Goal: Navigation & Orientation: Find specific page/section

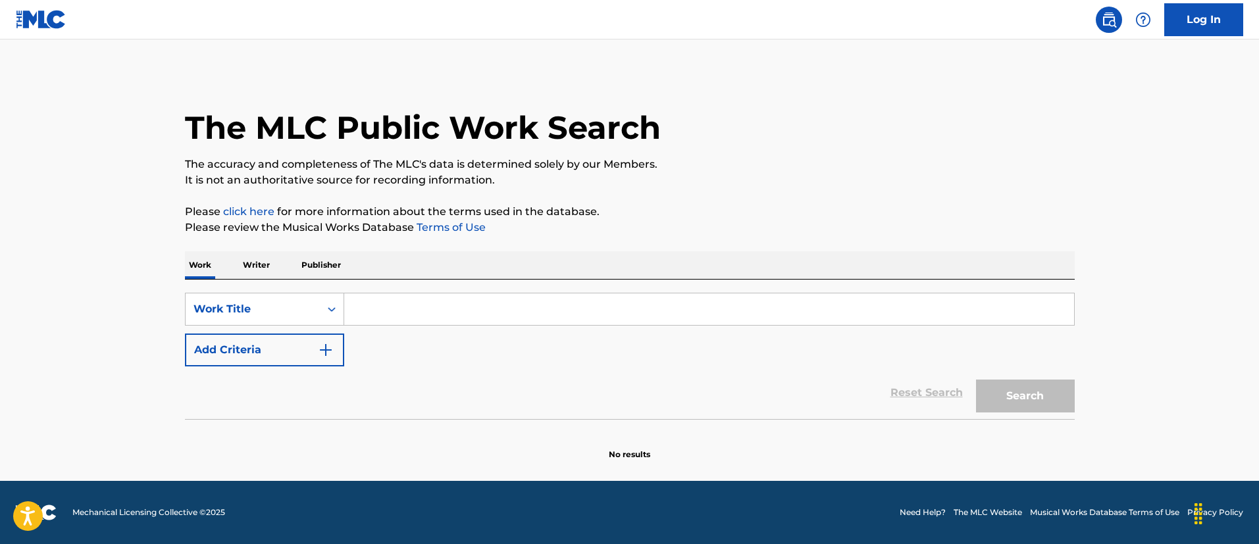
click at [504, 310] on input "Search Form" at bounding box center [709, 310] width 730 height 32
type input "c"
paste input "Check Your Checking Account"
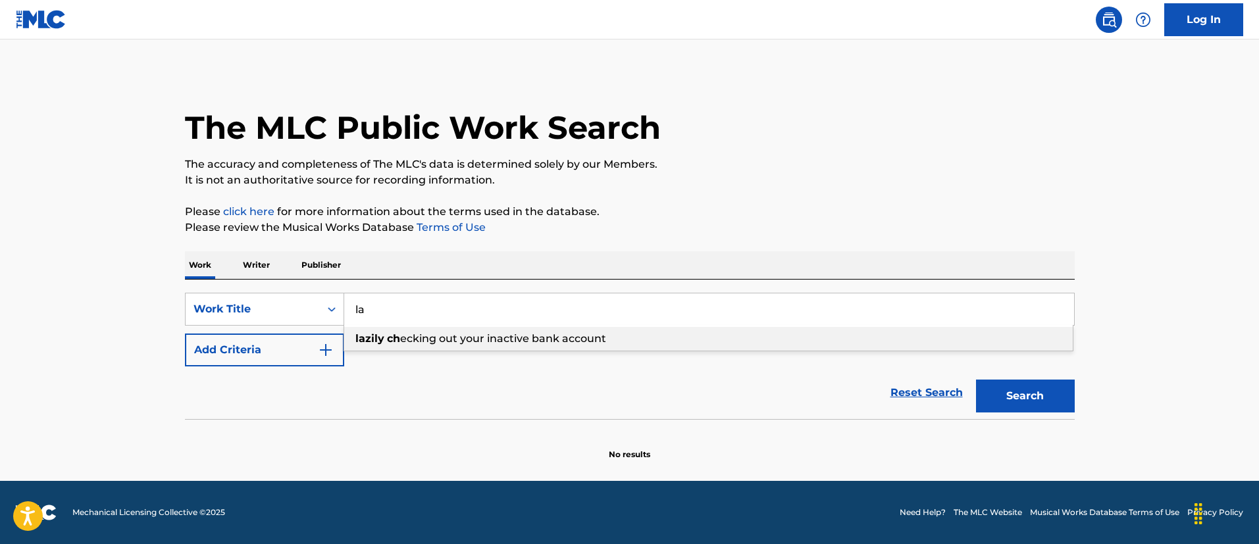
type input "l"
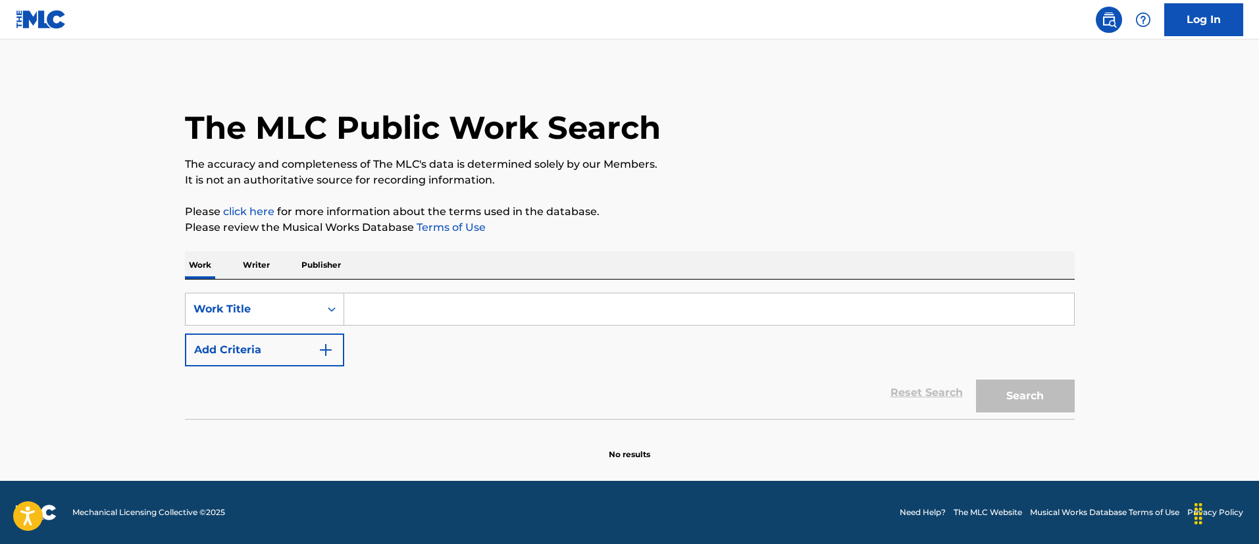
paste input "Check Your Checking Account"
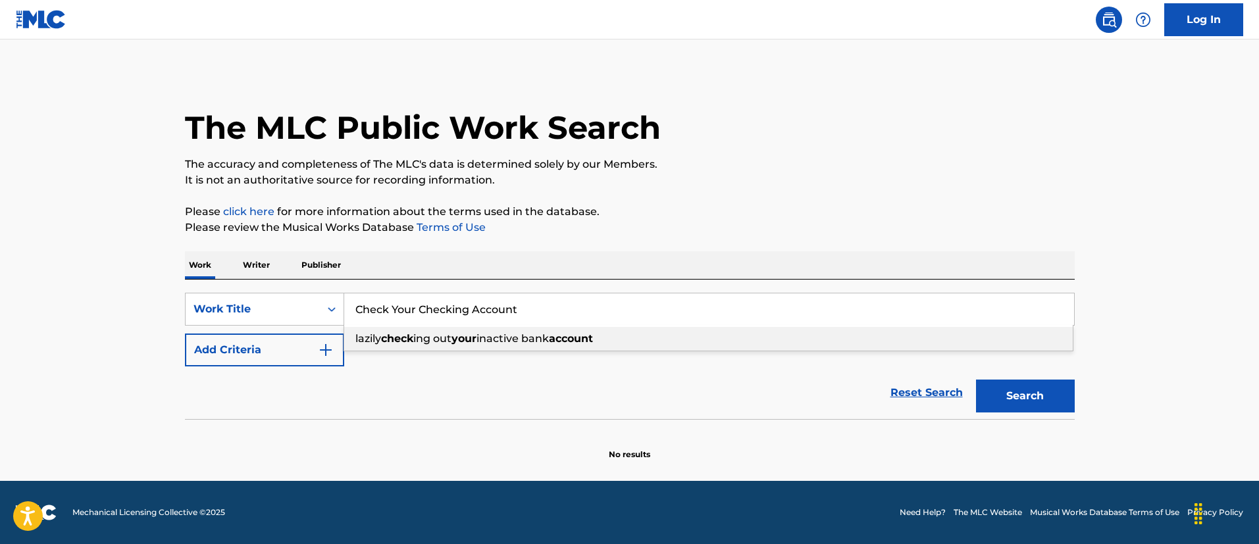
type input "Check Your Checking Account"
drag, startPoint x: 1086, startPoint y: 302, endPoint x: 1064, endPoint y: 360, distance: 62.1
click at [1086, 303] on div "The MLC Public Work Search The accuracy and completeness of The MLC's data is d…" at bounding box center [630, 266] width 922 height 388
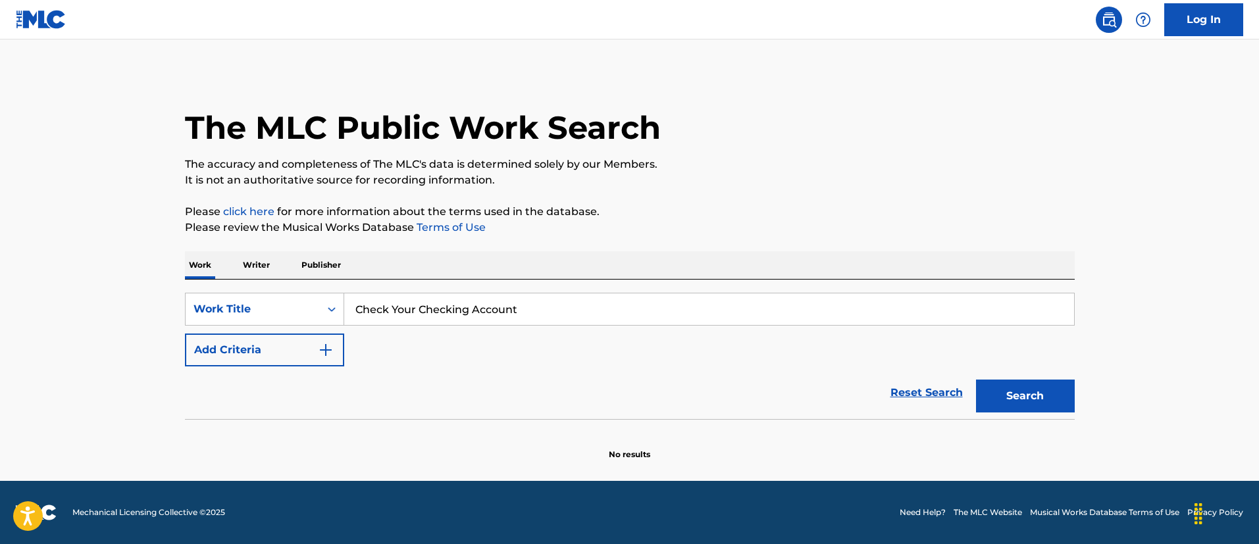
click at [1051, 381] on button "Search" at bounding box center [1025, 396] width 99 height 33
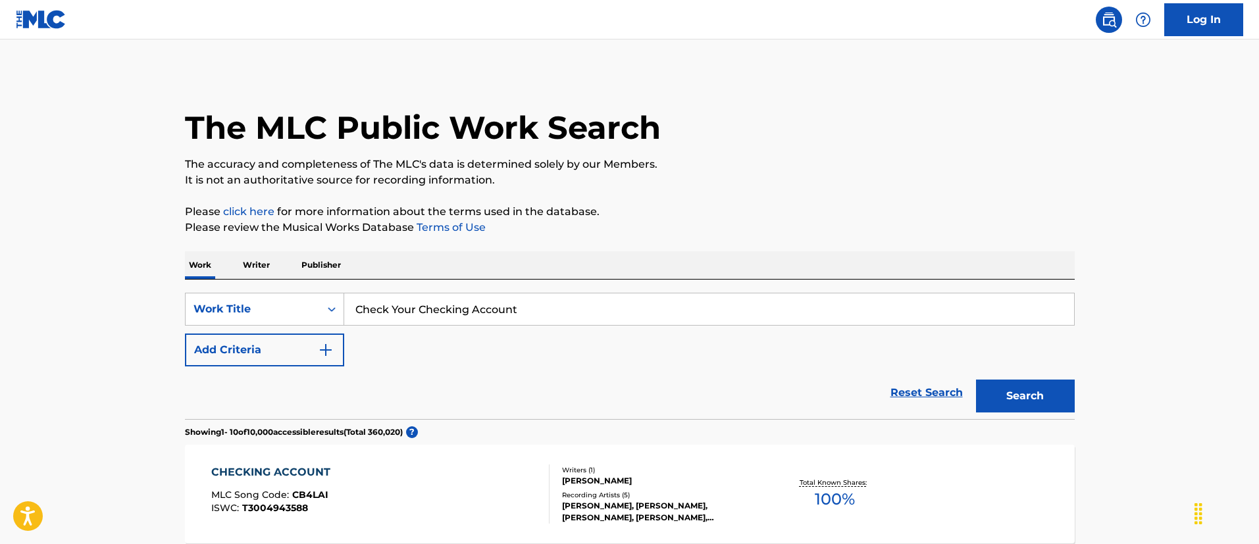
scroll to position [197, 0]
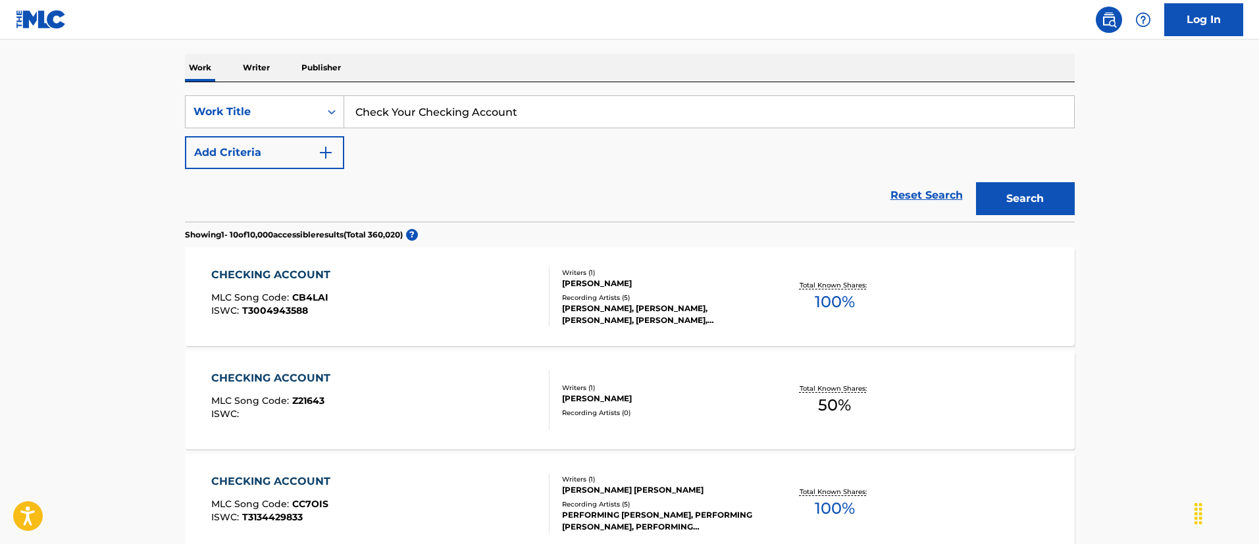
click at [255, 146] on button "Add Criteria" at bounding box center [264, 152] width 159 height 33
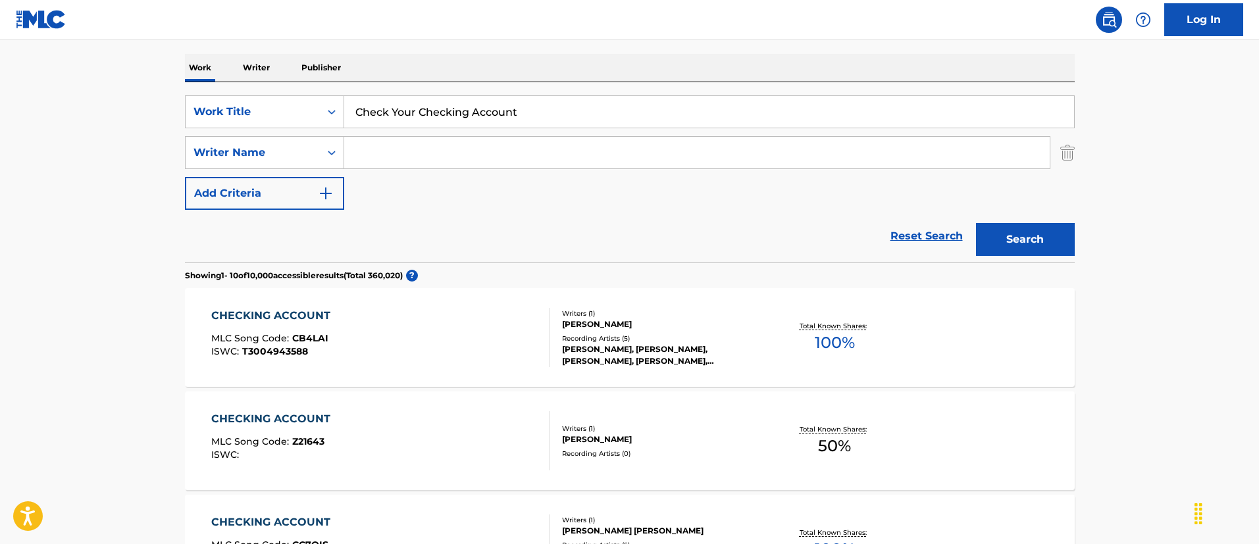
click at [394, 155] on input "Search Form" at bounding box center [697, 153] width 706 height 32
type input "David Porter"
click at [976, 223] on button "Search" at bounding box center [1025, 239] width 99 height 33
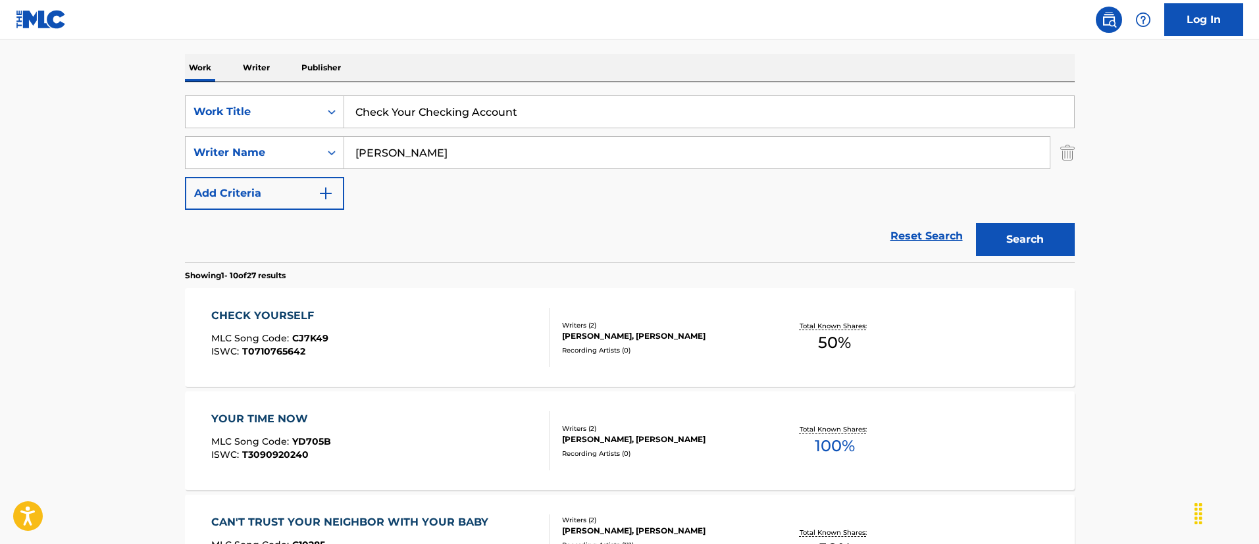
scroll to position [99, 0]
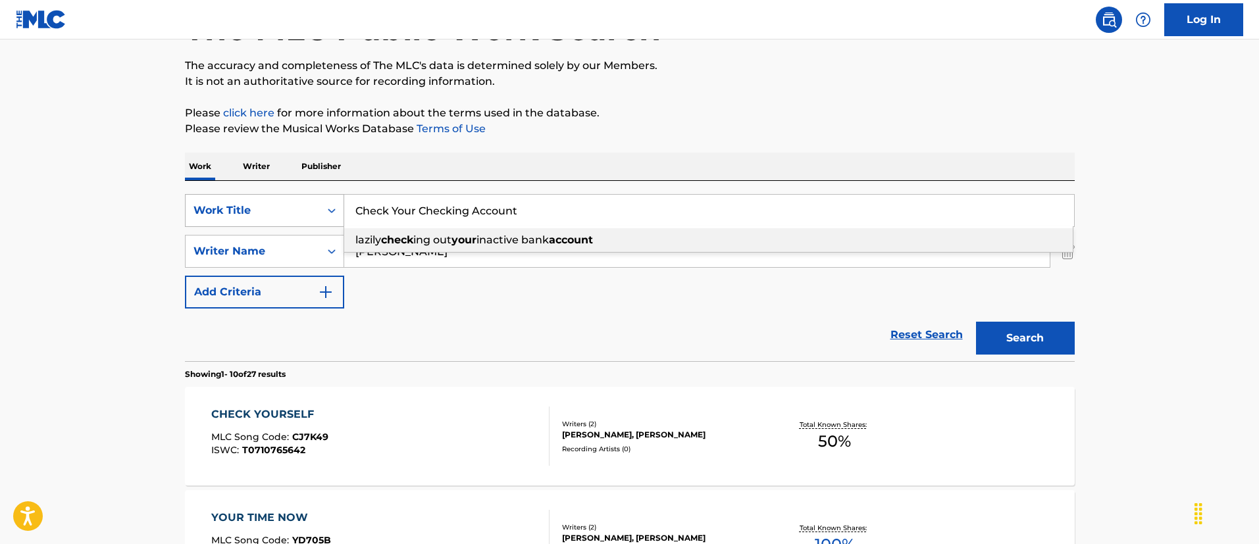
drag, startPoint x: 579, startPoint y: 195, endPoint x: 330, endPoint y: 195, distance: 248.8
click at [330, 195] on div "SearchWithCriteriacedf5102-ab2b-491f-926a-36a32aa7dfdf Work Title Check Your Ch…" at bounding box center [630, 210] width 890 height 33
paste input "Interlude VII"
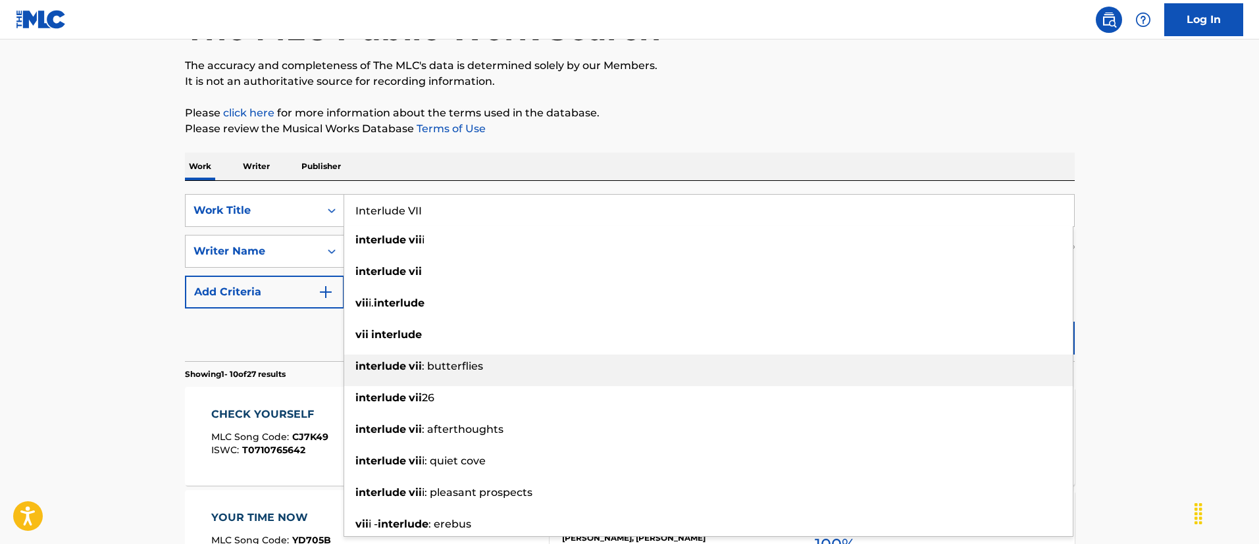
type input "Interlude VII"
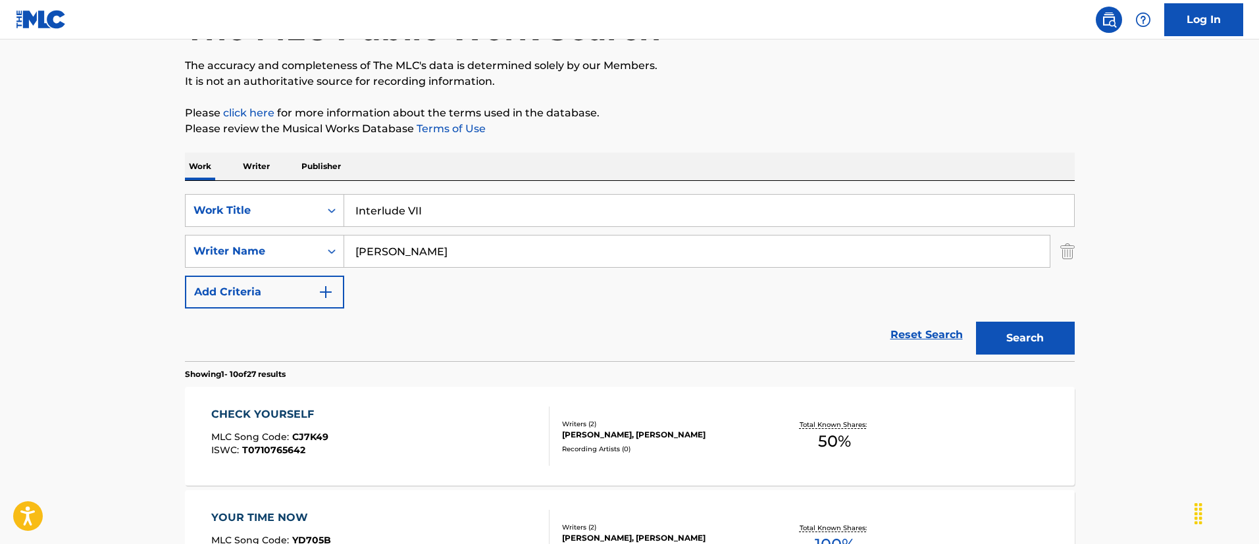
click at [1055, 337] on button "Search" at bounding box center [1025, 338] width 99 height 33
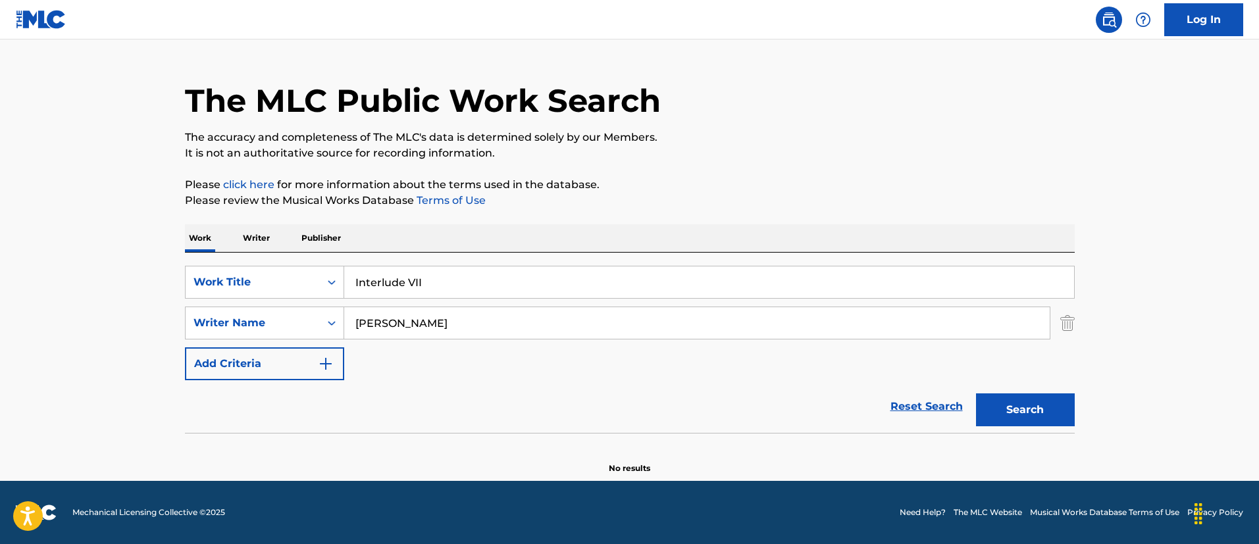
scroll to position [27, 0]
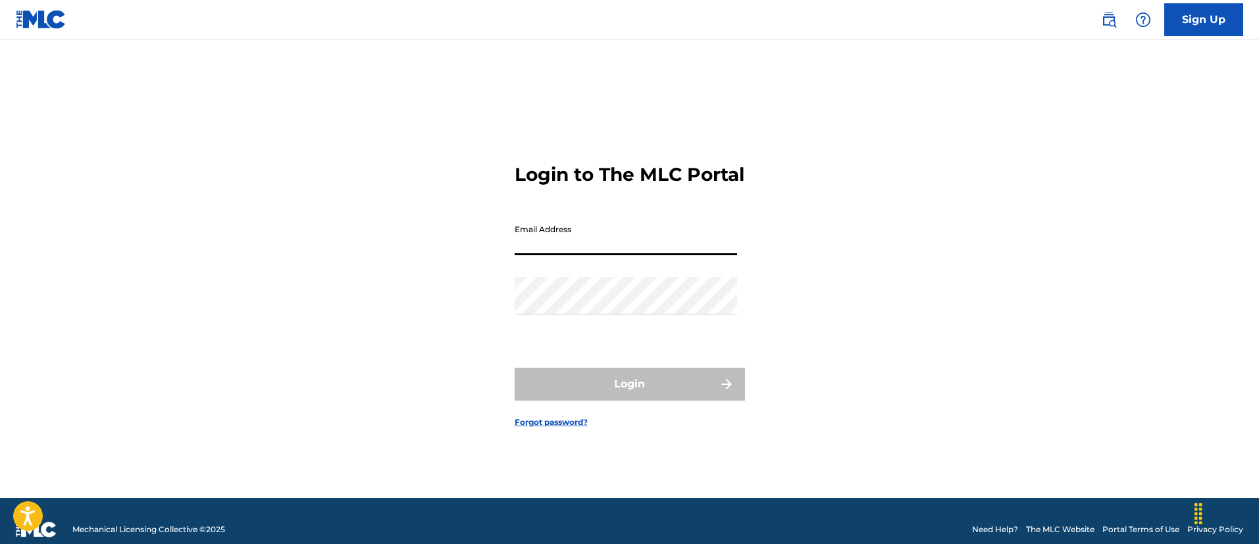
click at [578, 222] on input "Email Address" at bounding box center [626, 237] width 222 height 38
type input "[EMAIL_ADDRESS][DOMAIN_NAME]"
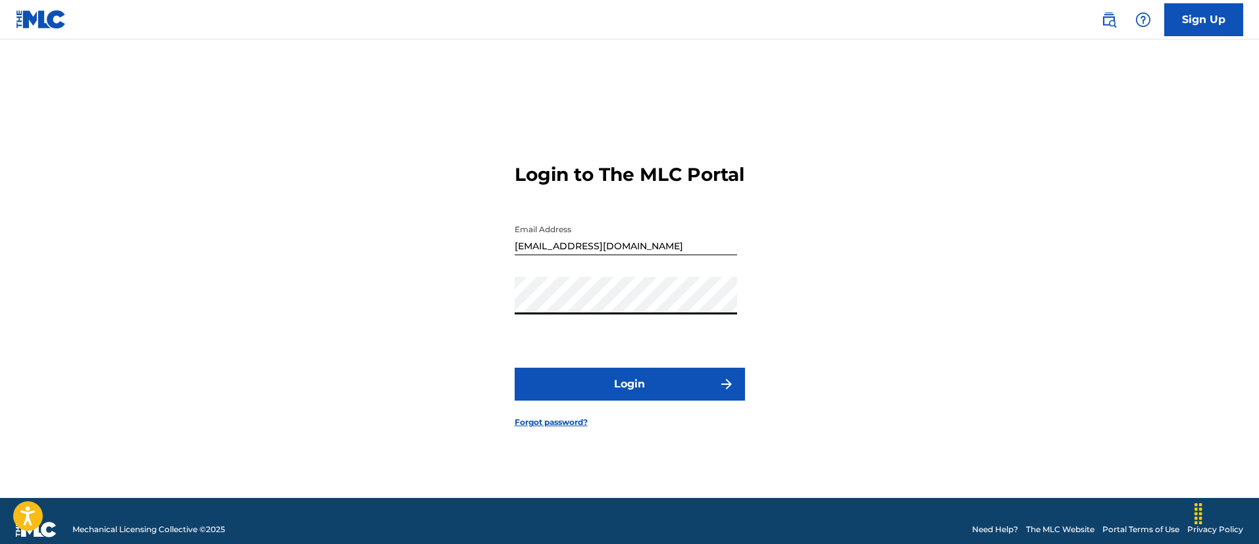
click at [515, 368] on button "Login" at bounding box center [630, 384] width 230 height 33
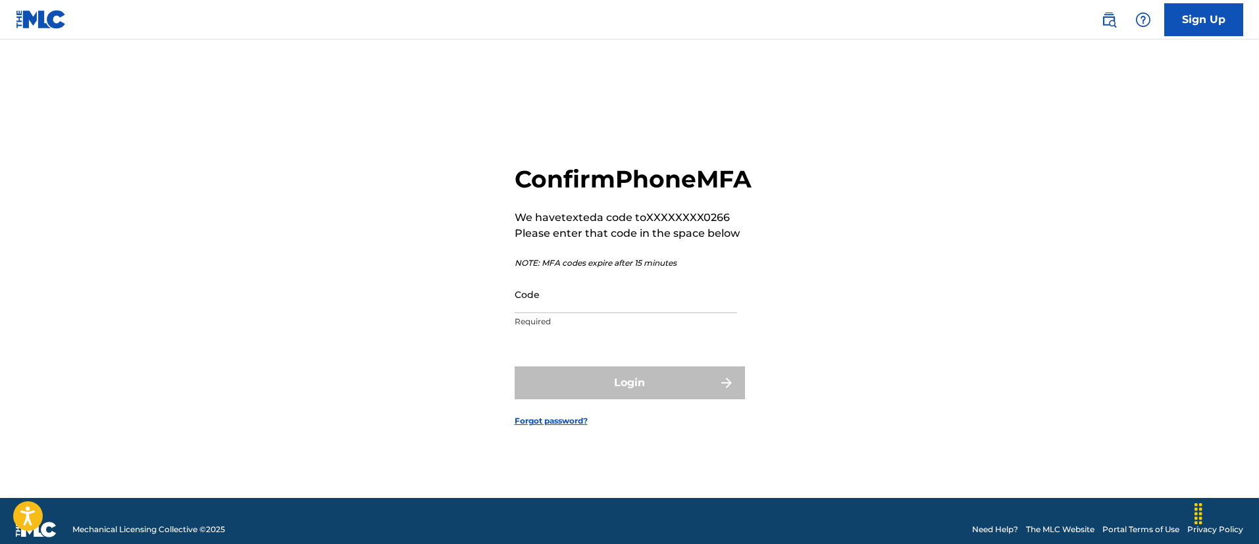
click at [618, 311] on input "Code" at bounding box center [626, 295] width 222 height 38
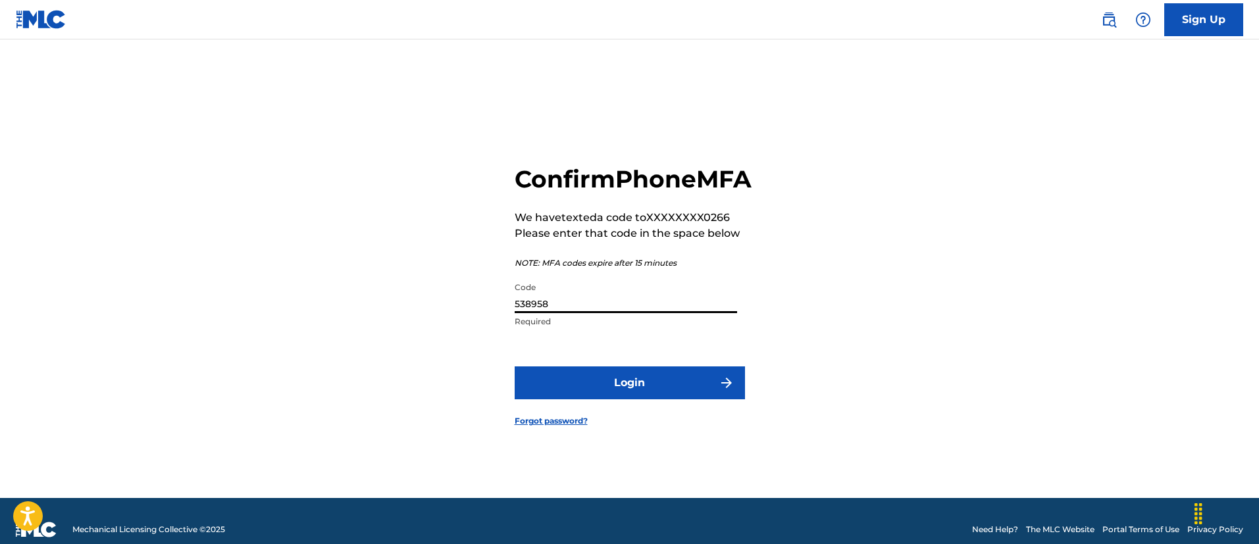
type input "538958"
click at [630, 396] on button "Login" at bounding box center [630, 383] width 230 height 33
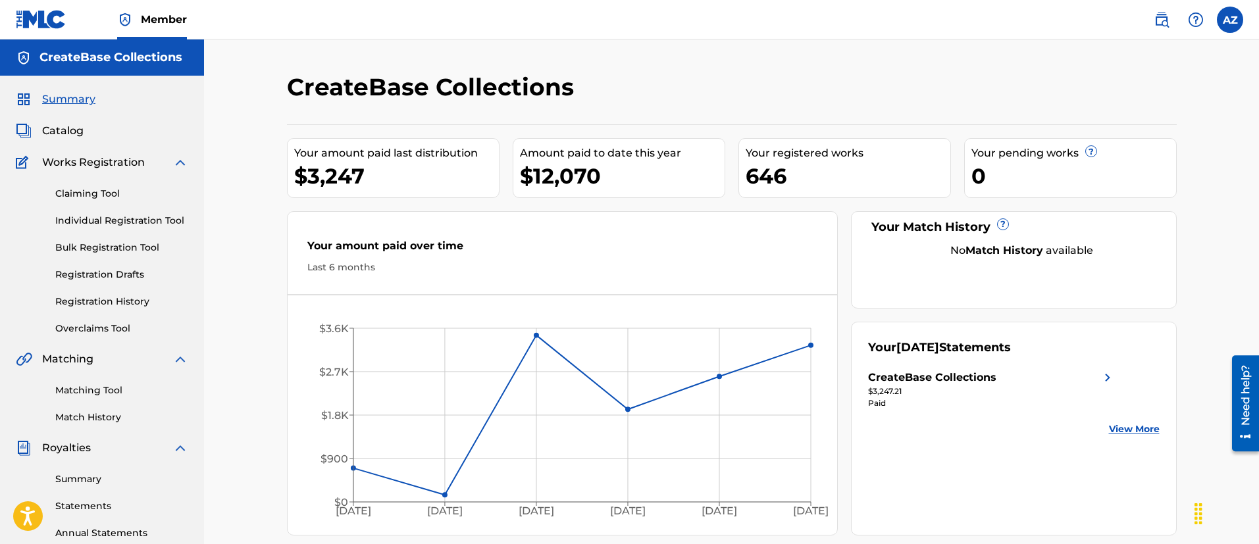
click at [95, 251] on link "Bulk Registration Tool" at bounding box center [121, 248] width 133 height 14
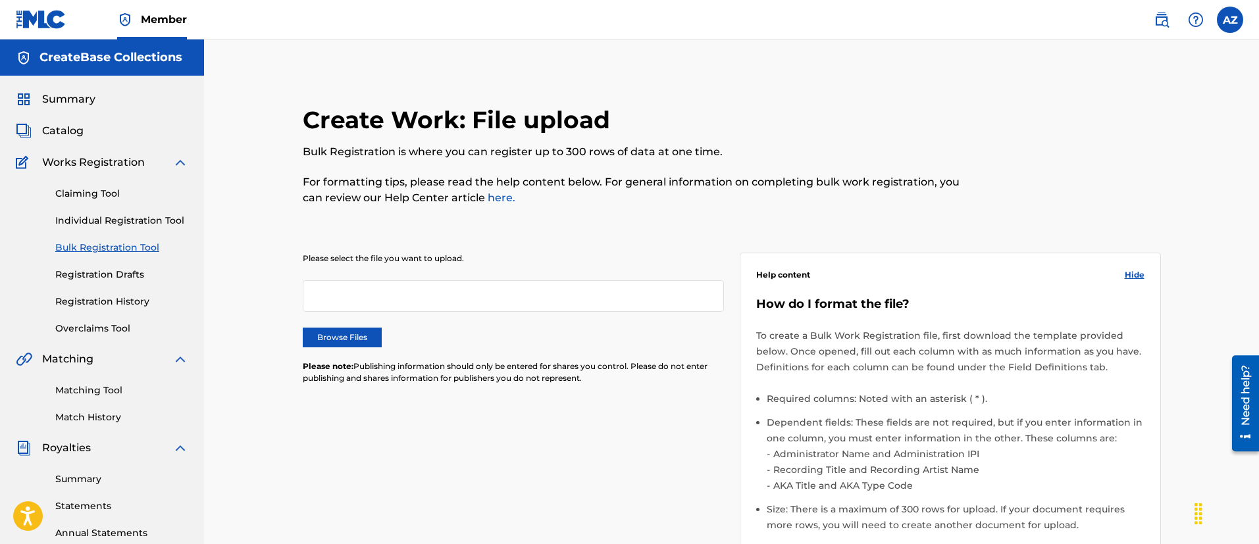
click at [90, 302] on link "Registration History" at bounding box center [121, 302] width 133 height 14
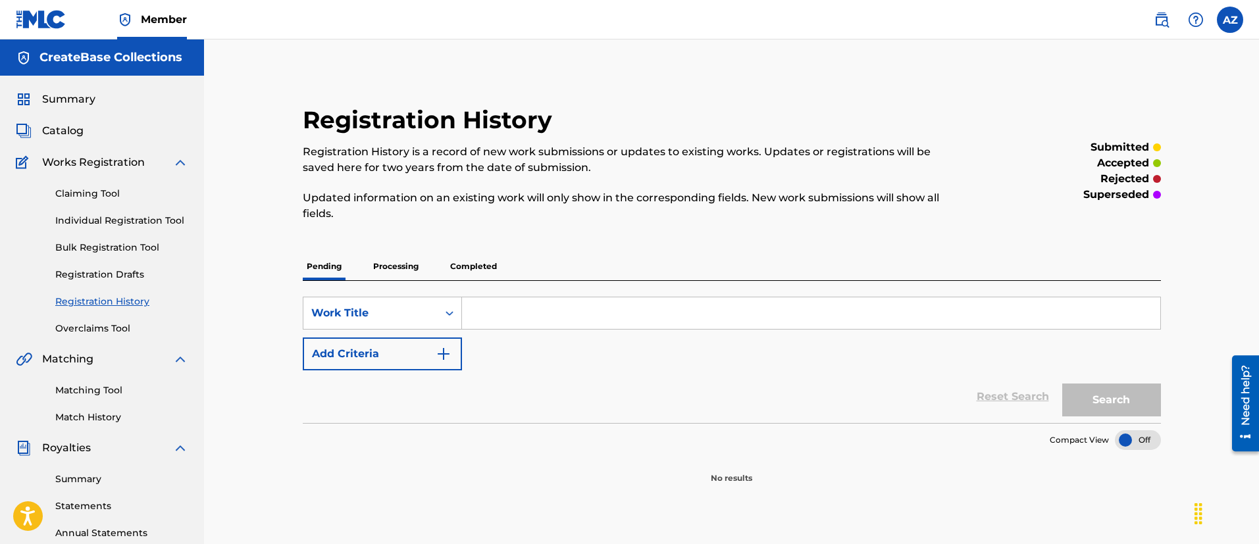
click at [78, 129] on span "Catalog" at bounding box center [62, 131] width 41 height 16
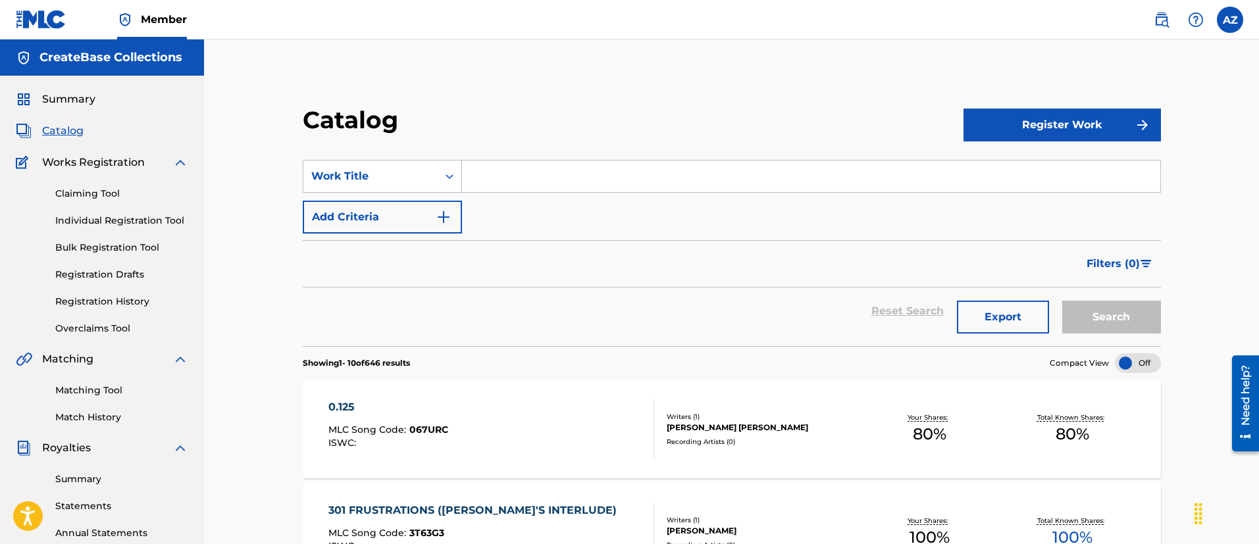
click at [92, 105] on span "Summary" at bounding box center [68, 99] width 53 height 16
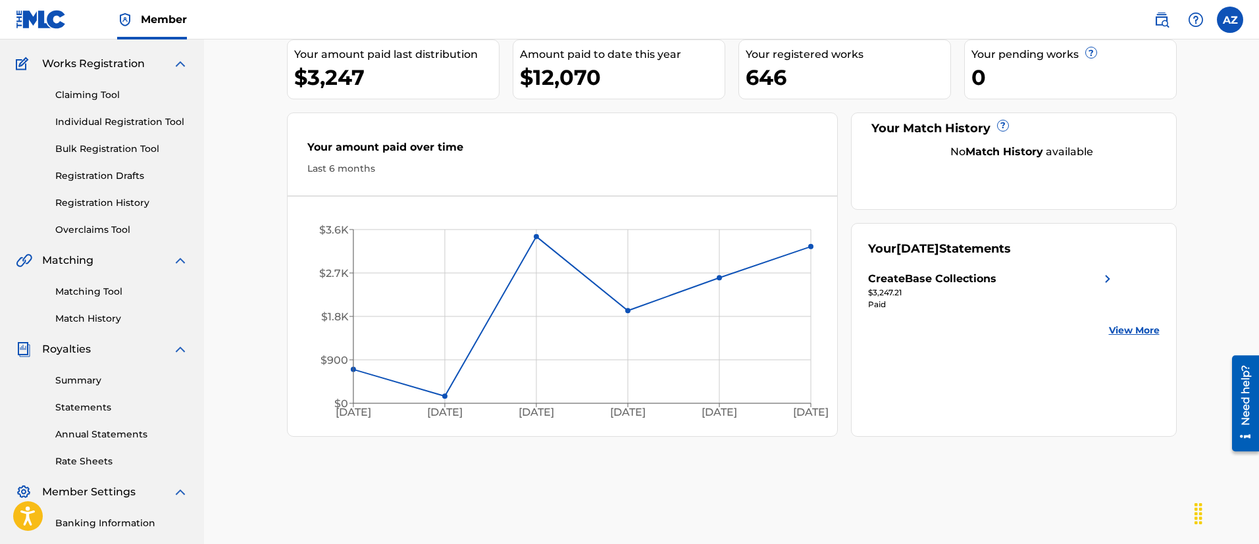
scroll to position [197, 0]
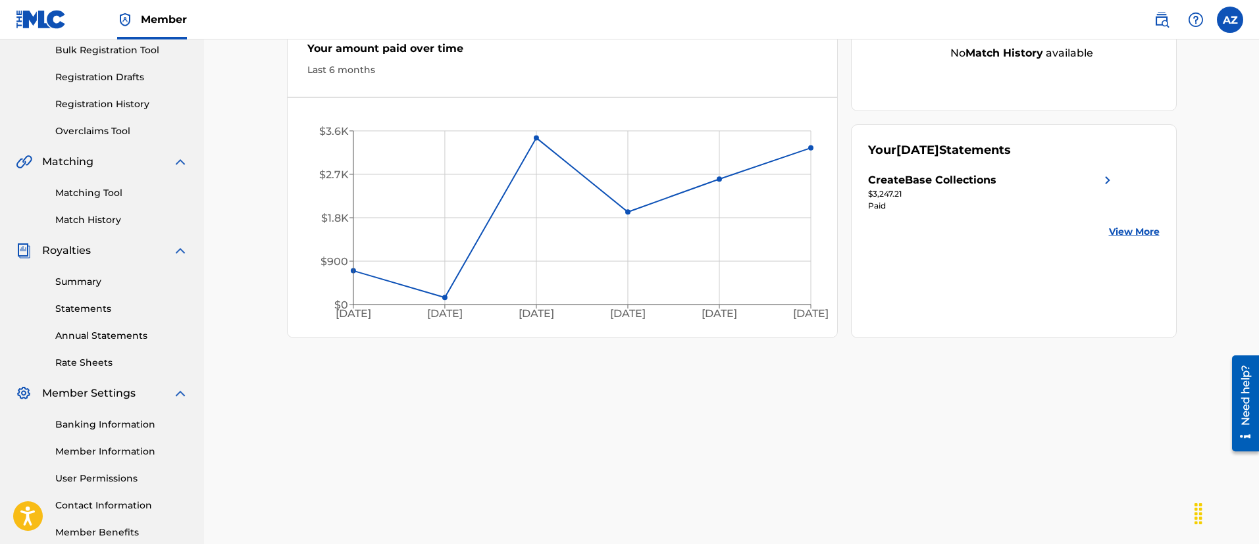
click at [1164, 18] on img at bounding box center [1162, 20] width 16 height 16
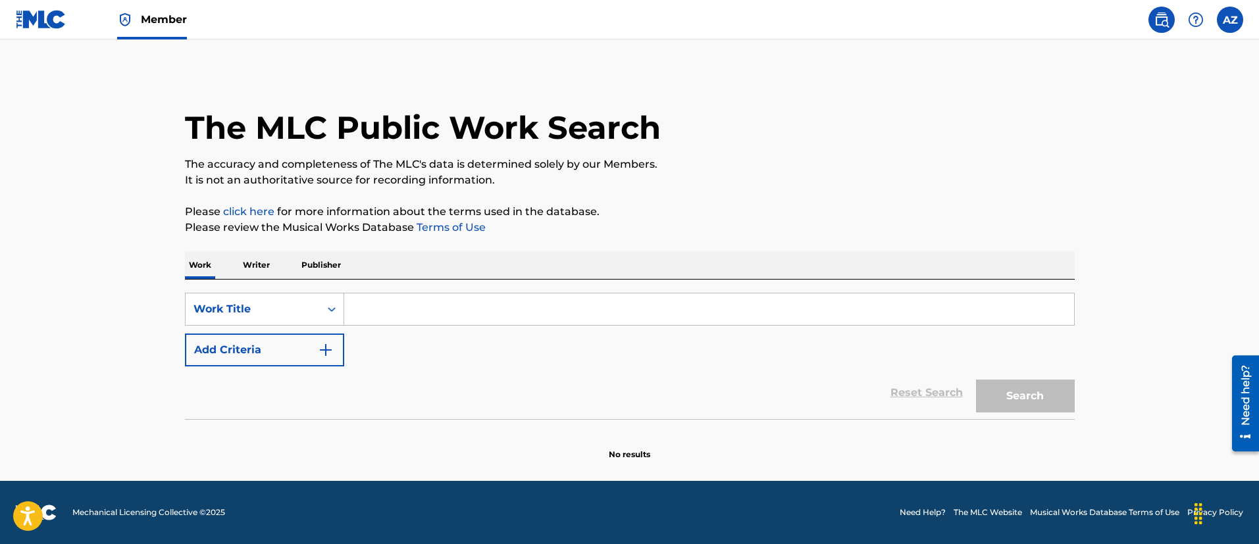
click at [1201, 24] on img at bounding box center [1196, 20] width 16 height 16
click at [1236, 18] on label at bounding box center [1230, 20] width 26 height 26
click at [1230, 20] on input "AZ [PERSON_NAME] [PERSON_NAME][EMAIL_ADDRESS][DOMAIN_NAME] Profile Log out" at bounding box center [1230, 20] width 0 height 0
click at [1158, 14] on img at bounding box center [1162, 20] width 16 height 16
click at [1160, 16] on img at bounding box center [1162, 20] width 16 height 16
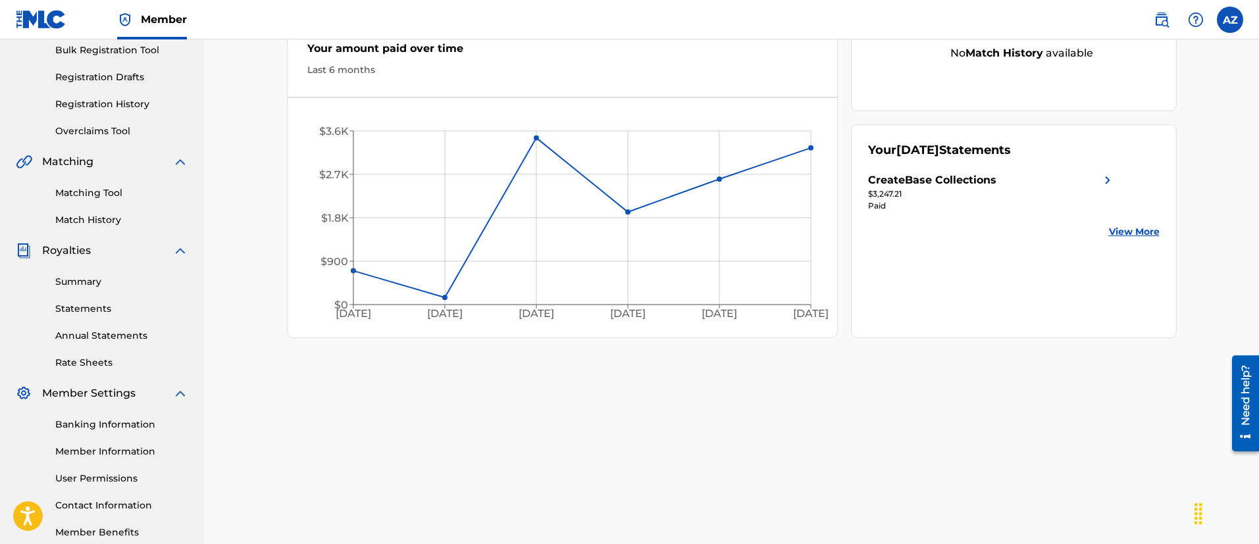
scroll to position [272, 0]
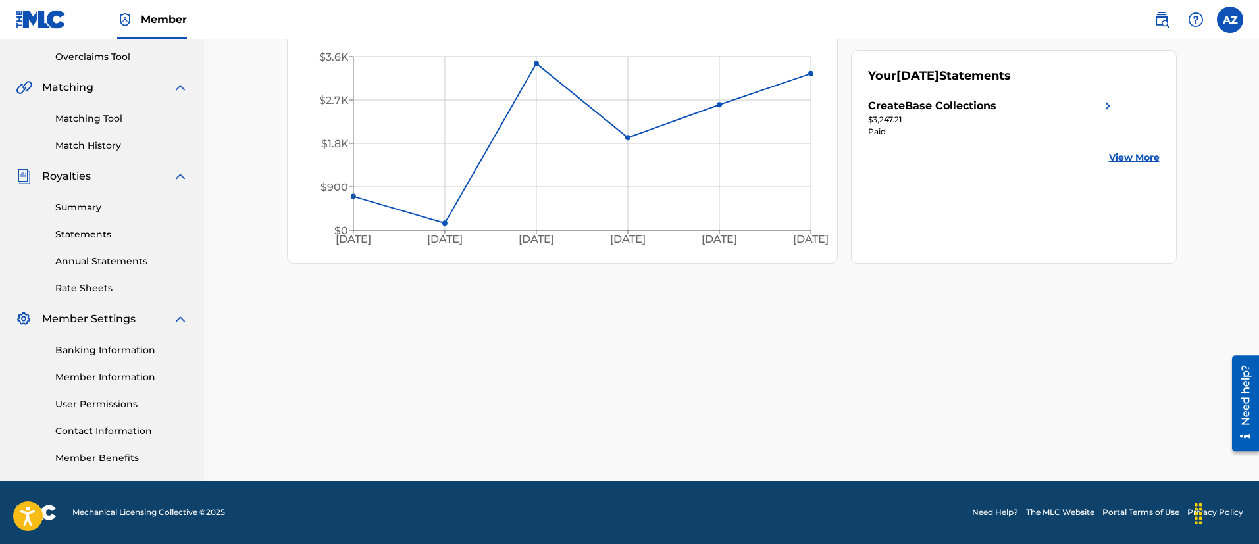
click at [95, 289] on link "Rate Sheets" at bounding box center [121, 289] width 133 height 14
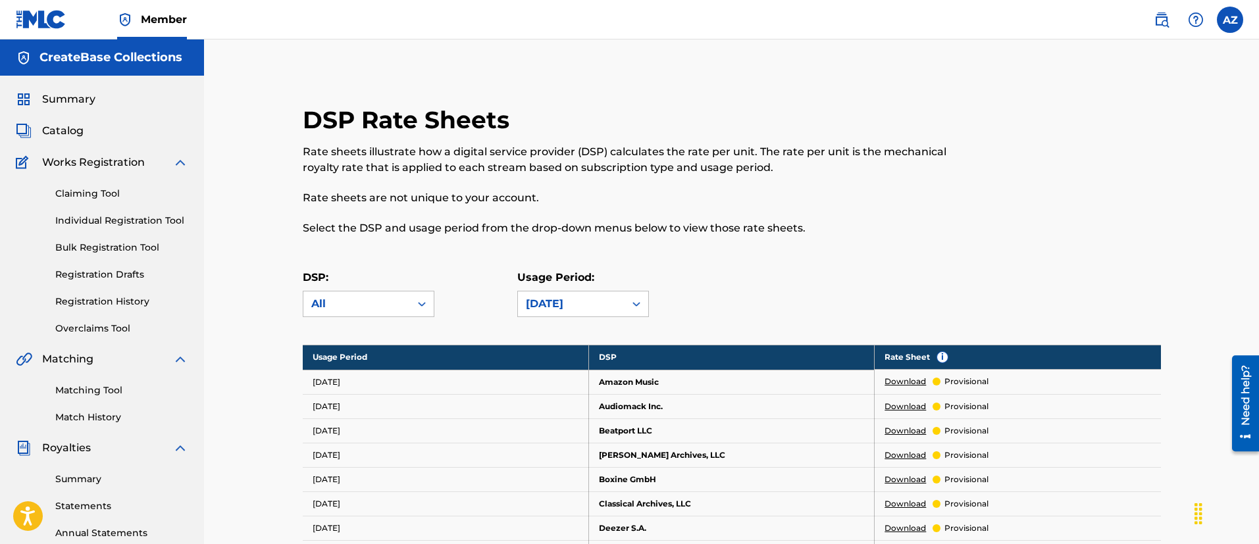
click at [59, 126] on span "Catalog" at bounding box center [62, 131] width 41 height 16
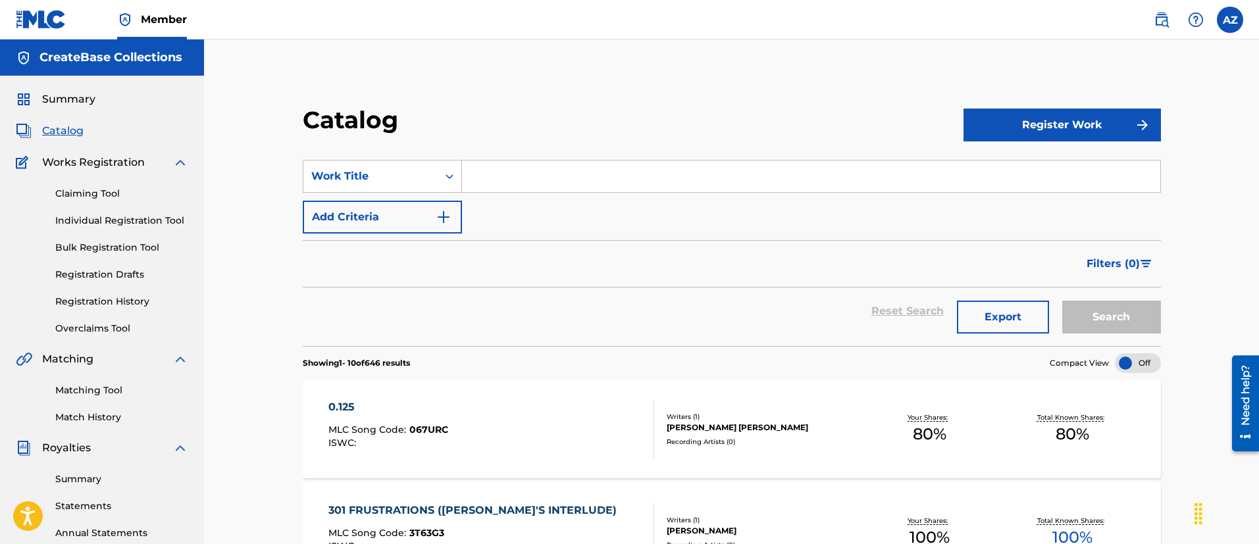
click at [66, 104] on span "Summary" at bounding box center [68, 99] width 53 height 16
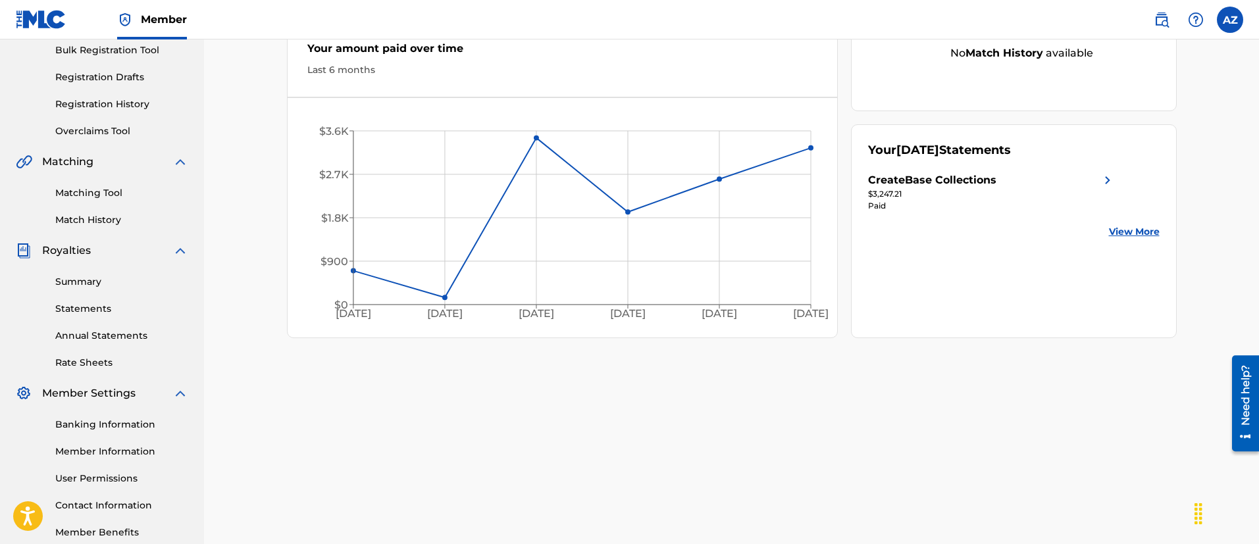
scroll to position [272, 0]
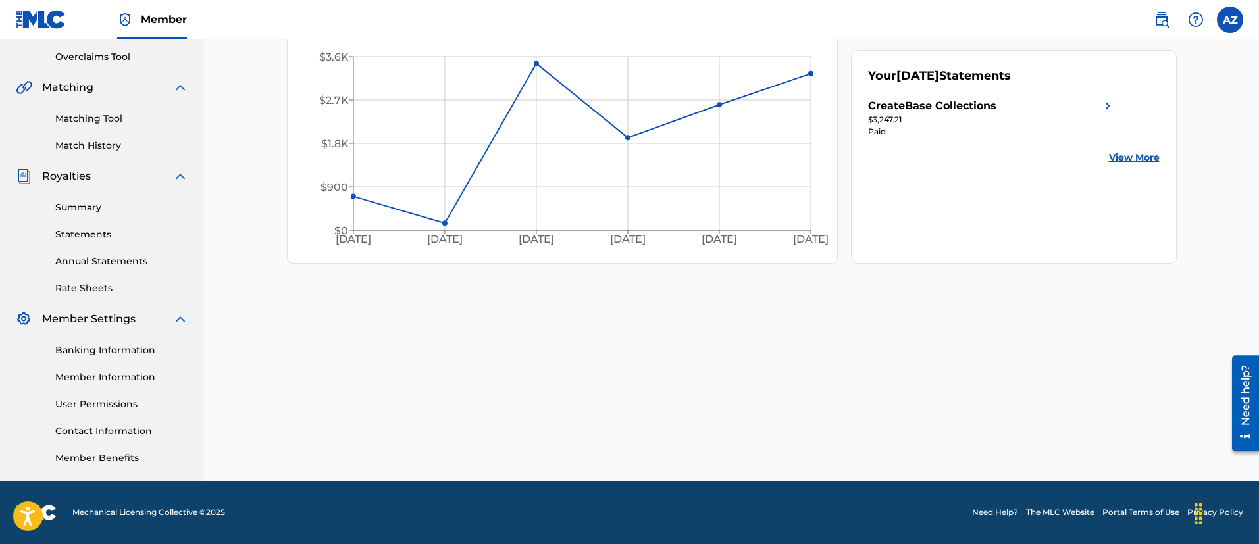
click at [70, 239] on link "Statements" at bounding box center [121, 235] width 133 height 14
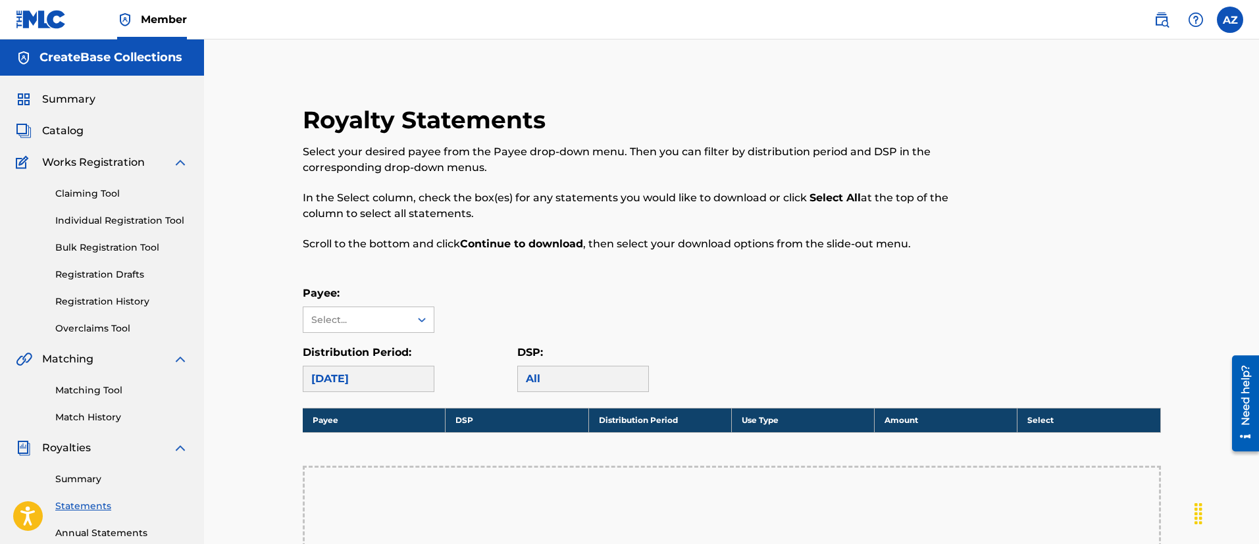
click at [1237, 22] on label at bounding box center [1230, 20] width 26 height 26
click at [1230, 20] on input "AZ [PERSON_NAME] [PERSON_NAME][EMAIL_ADDRESS][DOMAIN_NAME] Profile Log out" at bounding box center [1230, 20] width 0 height 0
click at [1100, 165] on p "Log out" at bounding box center [1102, 164] width 31 height 12
click at [1230, 20] on input "AZ [PERSON_NAME] [PERSON_NAME][EMAIL_ADDRESS][DOMAIN_NAME] Profile Log out" at bounding box center [1230, 20] width 0 height 0
